Goal: Task Accomplishment & Management: Use online tool/utility

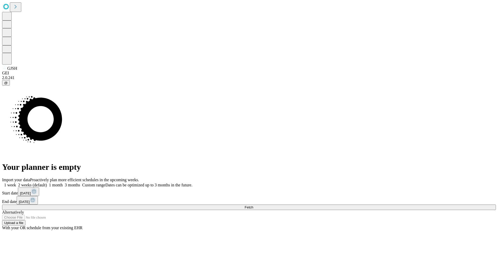
click at [253, 206] on span "Fetch" at bounding box center [249, 208] width 9 height 4
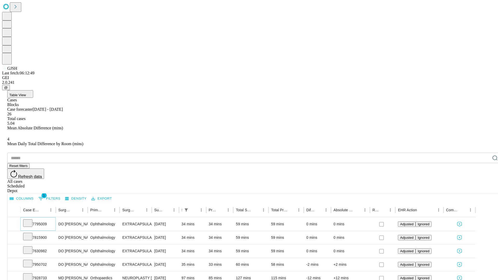
click at [30, 220] on icon at bounding box center [27, 222] width 5 height 5
